Goal: Task Accomplishment & Management: Use online tool/utility

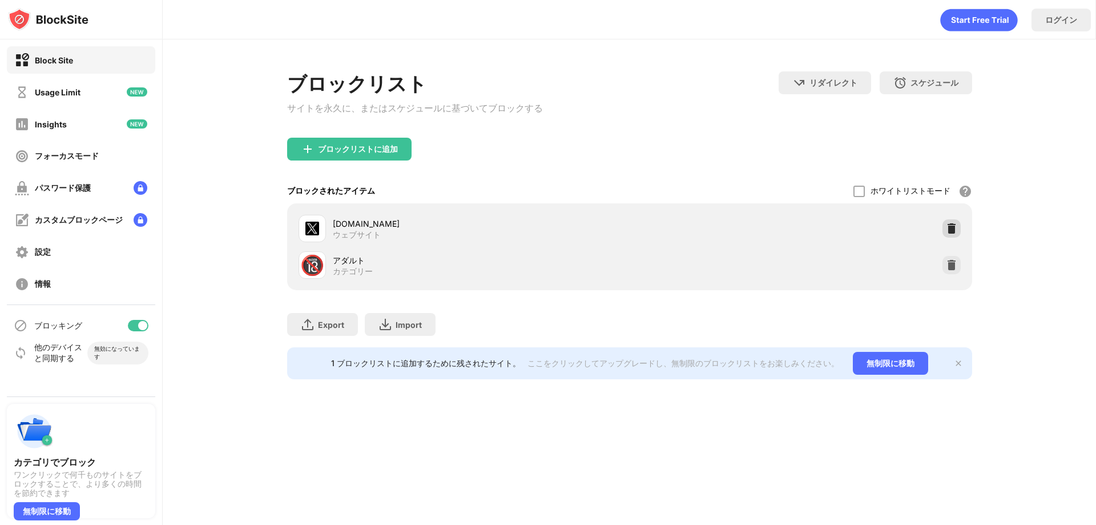
click at [948, 226] on div at bounding box center [952, 228] width 18 height 18
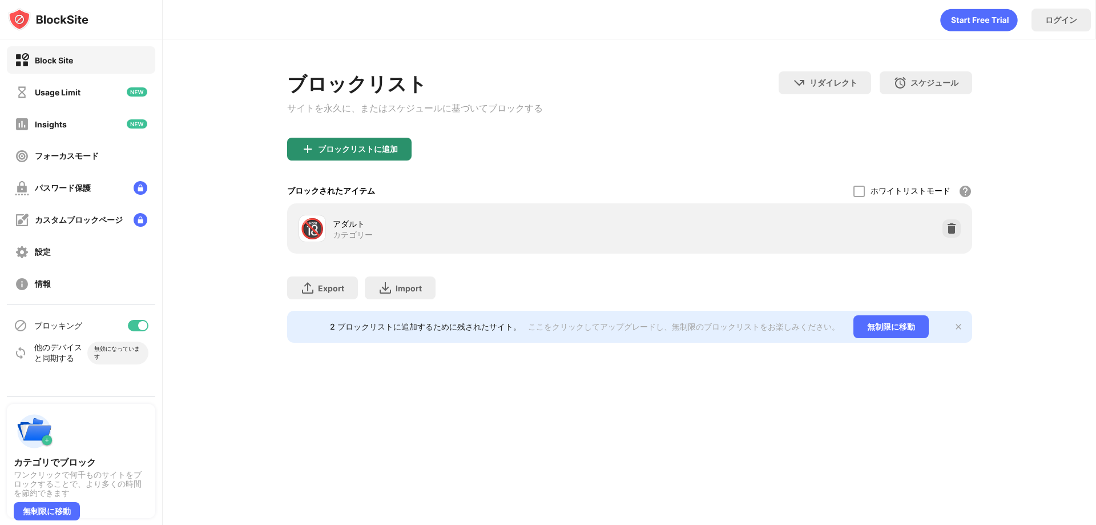
click at [355, 152] on div "ブロックリストに追加" at bounding box center [358, 148] width 80 height 9
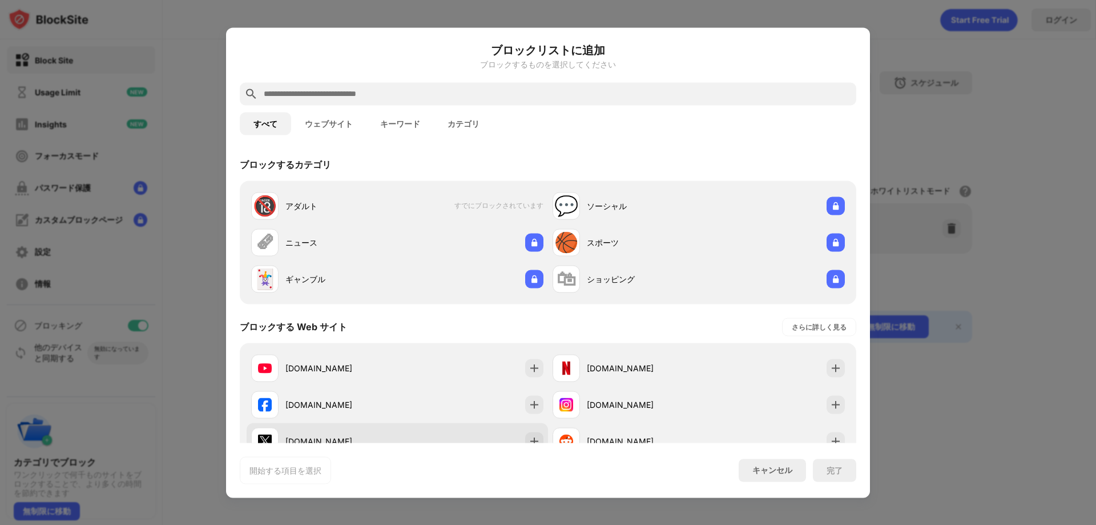
click at [454, 426] on div "[DOMAIN_NAME]" at bounding box center [397, 440] width 301 height 37
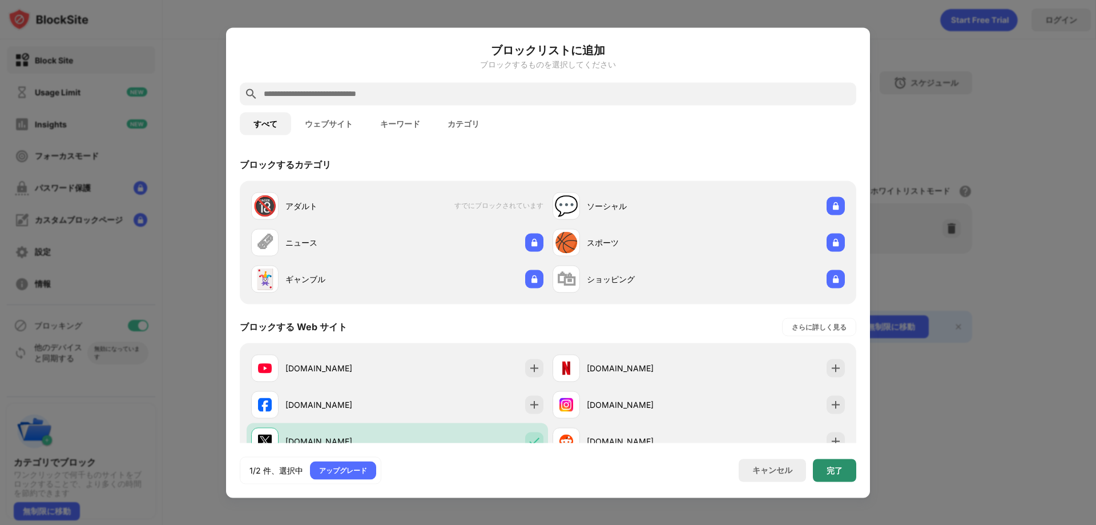
click at [833, 462] on div "完了" at bounding box center [834, 469] width 43 height 23
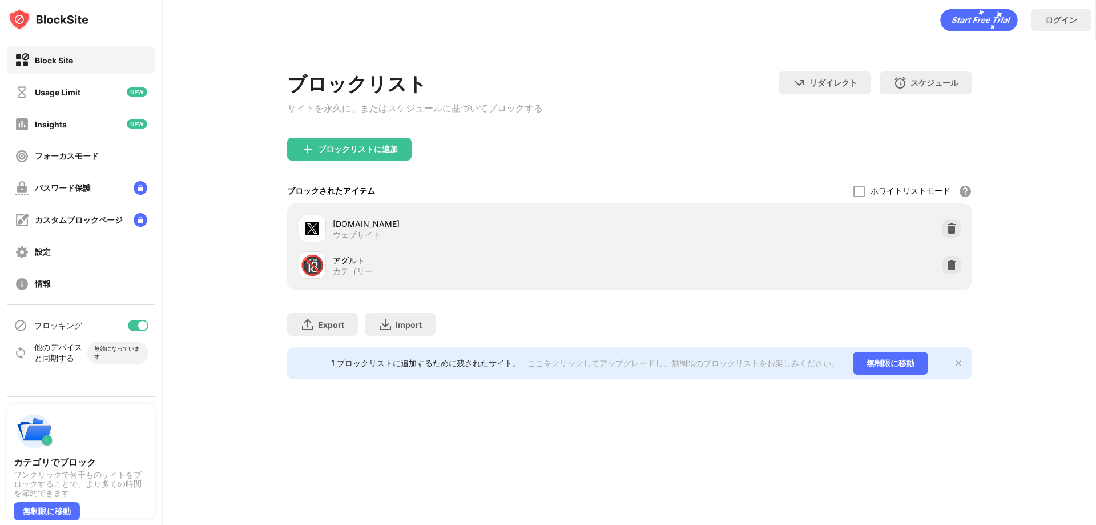
click at [636, 1] on div "ログイン" at bounding box center [629, 17] width 933 height 34
